Goal: Find specific page/section: Find specific page/section

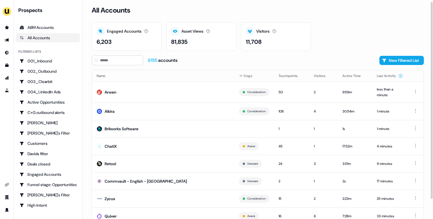
scroll to position [23, 0]
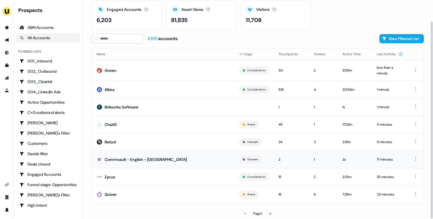
click at [186, 157] on td "Commvault - English - [GEOGRAPHIC_DATA]" at bounding box center [163, 159] width 142 height 17
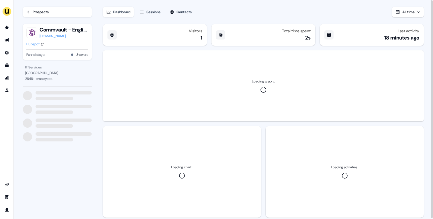
click at [52, 38] on div "[DOMAIN_NAME]" at bounding box center [64, 36] width 49 height 6
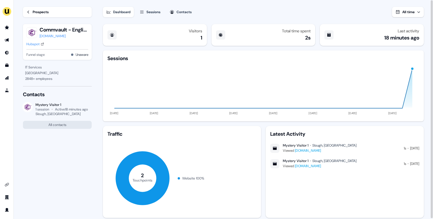
click at [39, 13] on div "Prospects" at bounding box center [41, 12] width 16 height 6
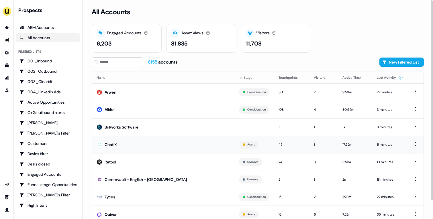
scroll to position [20, 0]
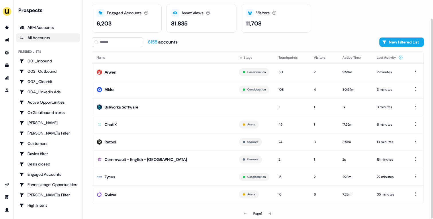
click at [276, 213] on div "Page 1" at bounding box center [258, 213] width 108 height 11
click at [269, 216] on button at bounding box center [269, 213] width 11 height 11
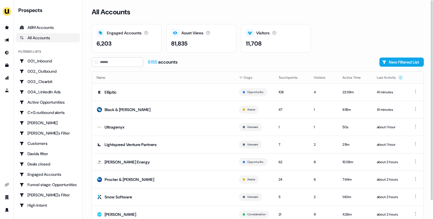
scroll to position [20, 0]
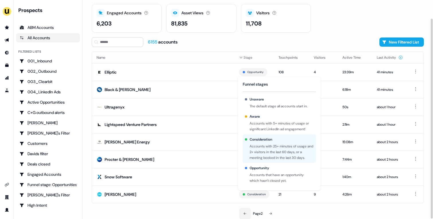
click at [245, 216] on button at bounding box center [244, 213] width 11 height 11
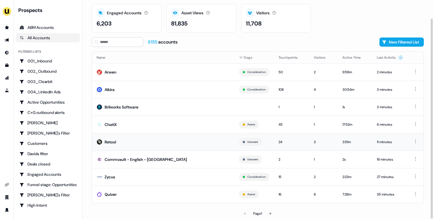
click at [148, 146] on td "Retool" at bounding box center [163, 141] width 142 height 17
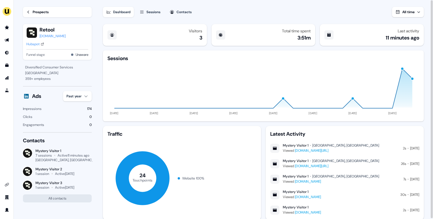
click at [35, 47] on div "Hubspot" at bounding box center [32, 44] width 13 height 6
click at [38, 10] on div "Prospects" at bounding box center [41, 12] width 16 height 6
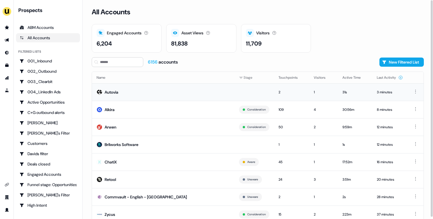
click at [120, 95] on td "Autovia" at bounding box center [163, 91] width 142 height 17
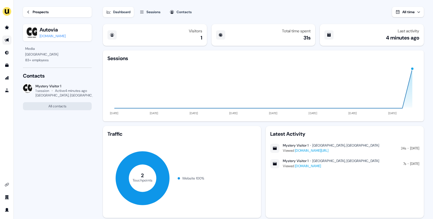
click at [3, 39] on link "Go to outbound experience" at bounding box center [6, 39] width 9 height 9
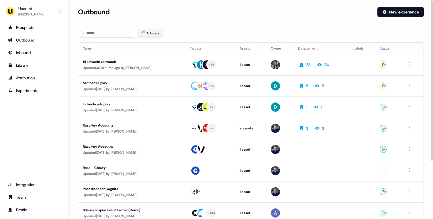
click at [149, 37] on button "0 Filters" at bounding box center [149, 33] width 25 height 9
click at [156, 58] on html "For the best experience switch devices to a bigger screen. Go to [DOMAIN_NAME] …" at bounding box center [216, 109] width 433 height 219
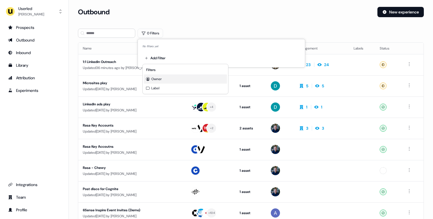
click at [157, 77] on span "Owner" at bounding box center [156, 79] width 10 height 5
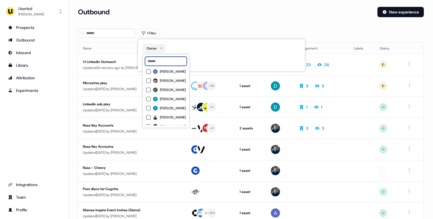
click at [162, 64] on input at bounding box center [166, 61] width 42 height 9
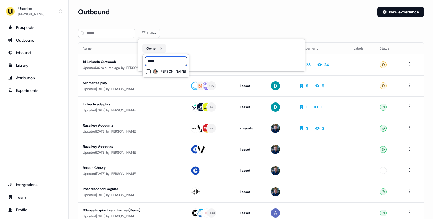
type input "*****"
click at [165, 74] on div "[PERSON_NAME]" at bounding box center [166, 71] width 40 height 7
click at [191, 27] on section "Loading... Outbound New experience 1 Filter Name Targets Assets Owner Engagemen…" at bounding box center [251, 152] width 364 height 291
